Goal: Task Accomplishment & Management: Complete application form

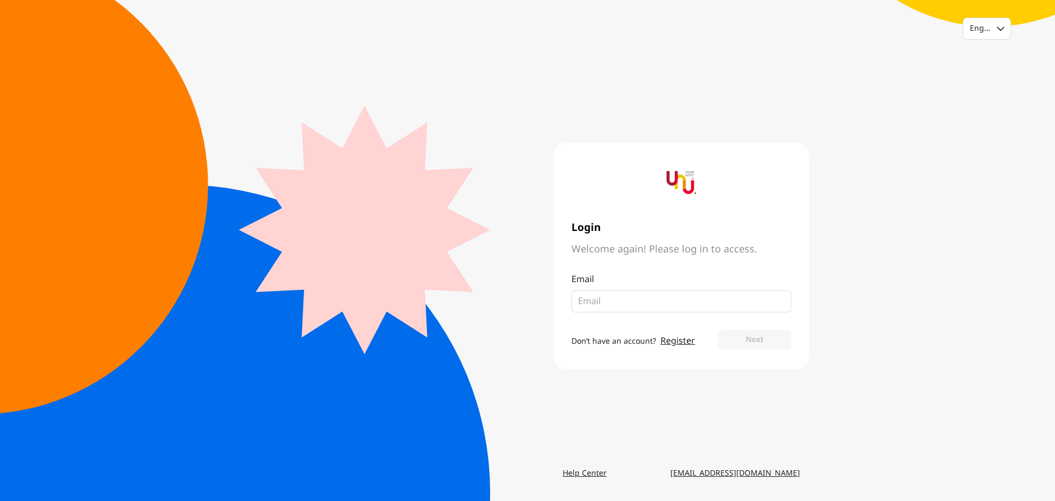
type input "[EMAIL_ADDRESS][DOMAIN_NAME]"
click at [764, 343] on button "Next" at bounding box center [754, 340] width 73 height 20
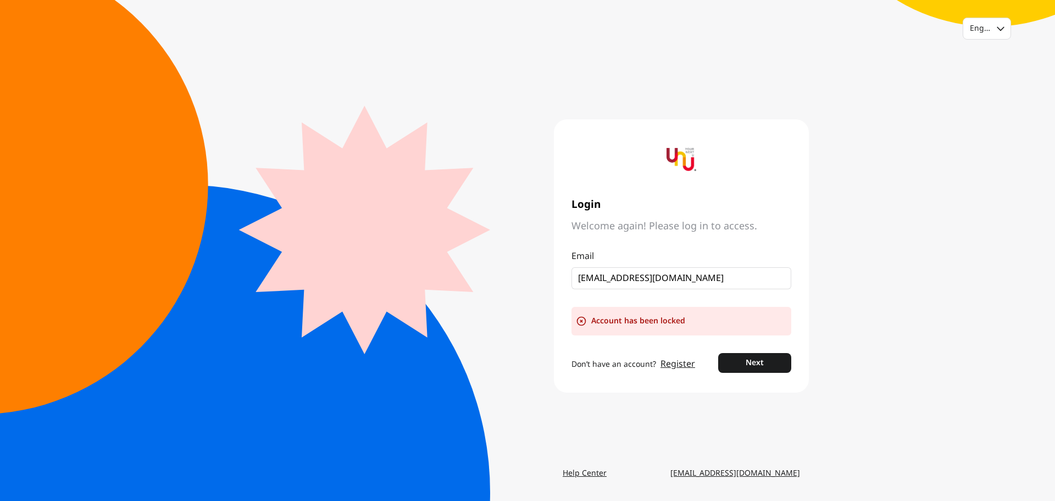
click at [678, 324] on div "Account has been locked" at bounding box center [682, 321] width 220 height 29
click at [620, 325] on div "Account has been locked" at bounding box center [682, 321] width 220 height 29
click at [734, 361] on button "Next" at bounding box center [754, 363] width 73 height 20
click at [665, 366] on link "Register" at bounding box center [678, 363] width 35 height 13
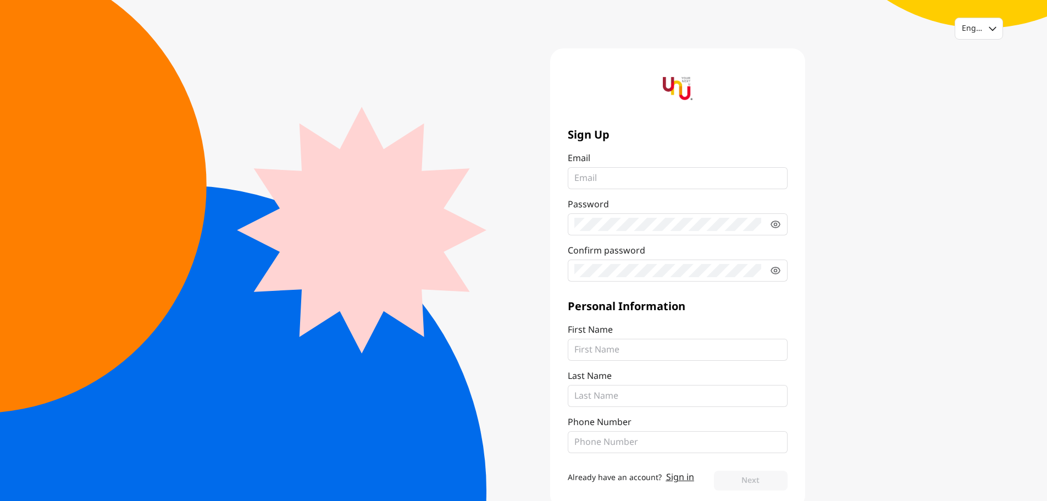
type input "[EMAIL_ADDRESS][DOMAIN_NAME]"
drag, startPoint x: 660, startPoint y: 231, endPoint x: 535, endPoint y: 223, distance: 124.5
click at [535, 223] on div "Sign Up Email [EMAIL_ADDRESS][DOMAIN_NAME] Password Confirm password Personal I…" at bounding box center [664, 278] width 281 height 460
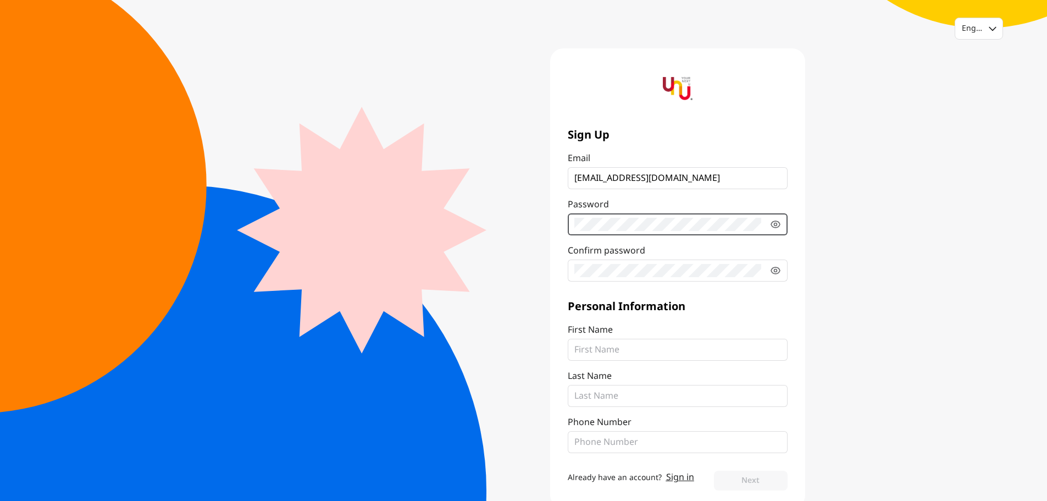
click at [522, 211] on main "Sign Up Email [EMAIL_ADDRESS][DOMAIN_NAME] Password Confirm password Personal I…" at bounding box center [523, 278] width 563 height 460
click at [489, 230] on main "Sign Up Email [EMAIL_ADDRESS][DOMAIN_NAME] Password Confirm password Personal I…" at bounding box center [523, 278] width 563 height 460
click at [523, 211] on main "Sign Up Email [EMAIL_ADDRESS][DOMAIN_NAME] Password Confirm password Personal I…" at bounding box center [523, 278] width 563 height 460
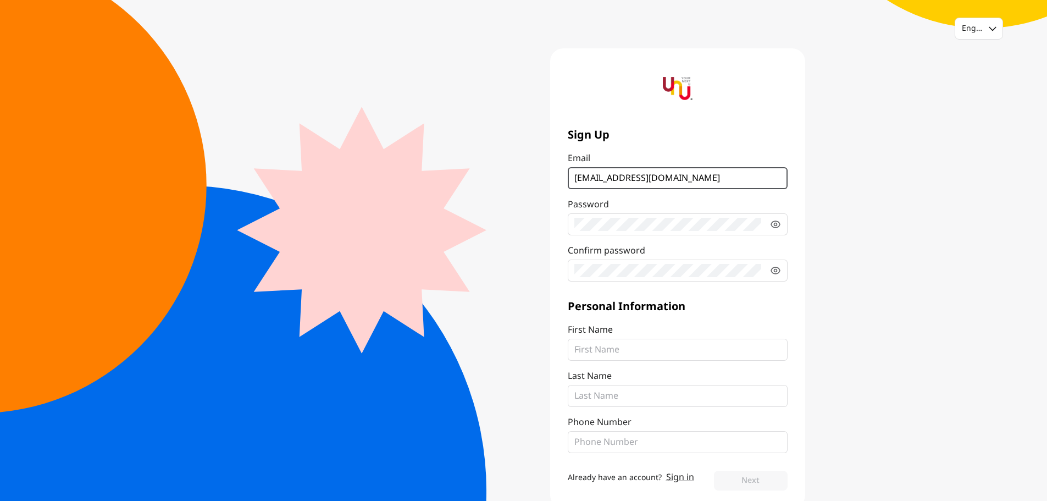
drag, startPoint x: 678, startPoint y: 181, endPoint x: 505, endPoint y: 186, distance: 173.2
click at [505, 186] on main "Sign Up Email [EMAIL_ADDRESS][DOMAIN_NAME] Password Confirm password Personal I…" at bounding box center [523, 278] width 563 height 460
click at [719, 180] on input "[EMAIL_ADDRESS][DOMAIN_NAME]" at bounding box center [677, 178] width 207 height 13
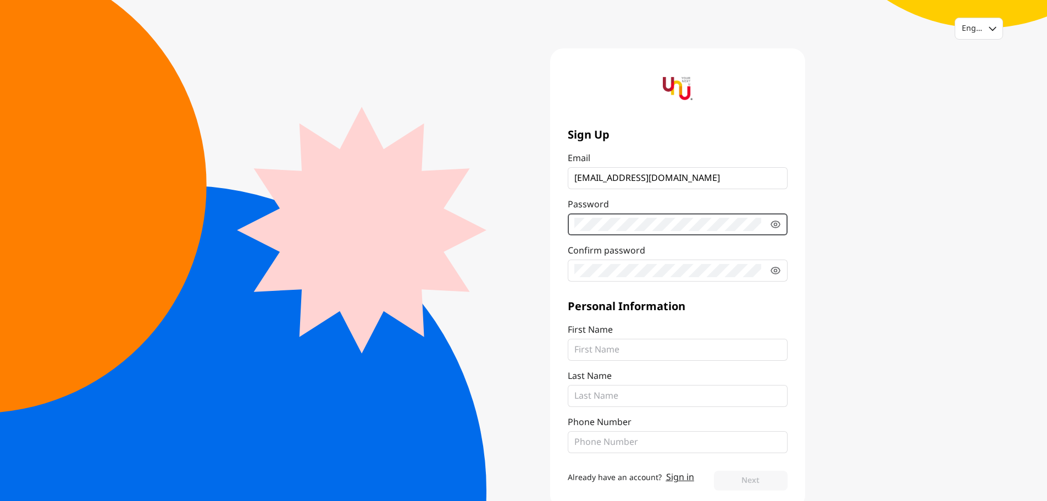
click at [555, 221] on div "Sign Up Email [EMAIL_ADDRESS][DOMAIN_NAME] Password Confirm password Personal I…" at bounding box center [677, 278] width 255 height 460
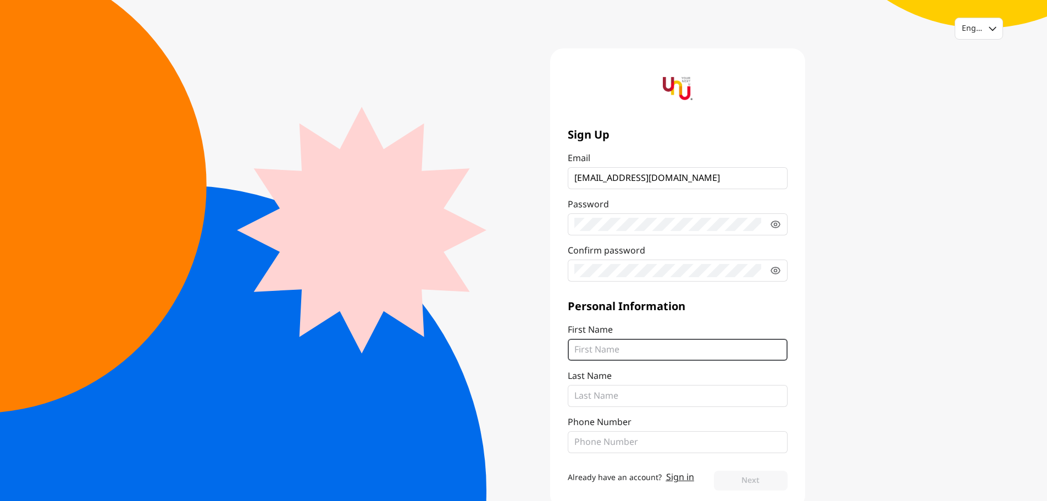
click at [729, 355] on input "First Name" at bounding box center [677, 349] width 207 height 13
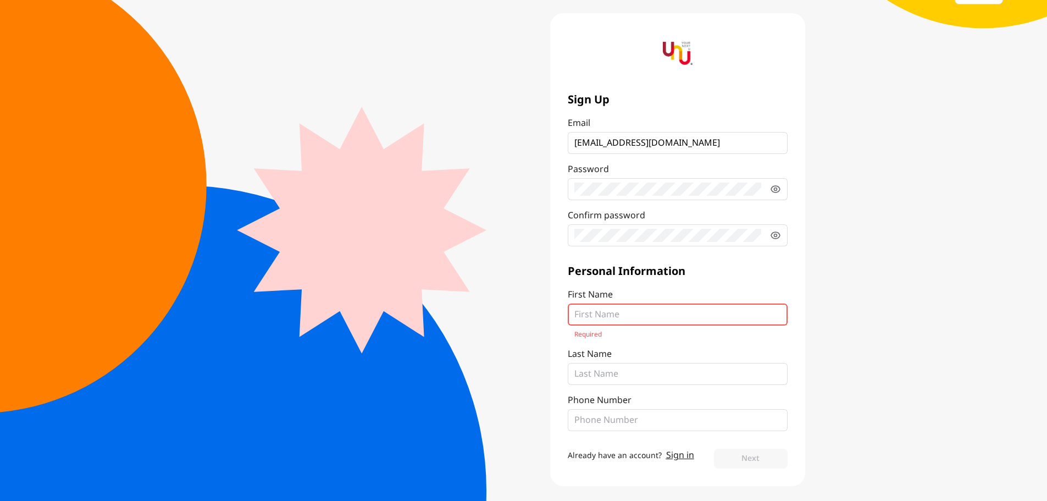
scroll to position [38, 0]
